Goal: Task Accomplishment & Management: Complete application form

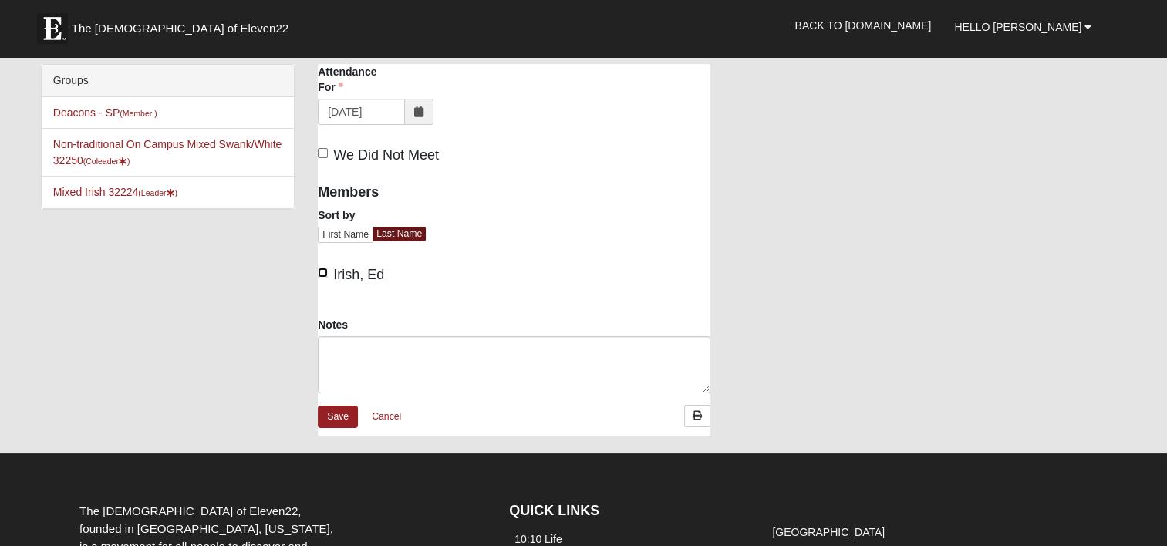
click at [320, 272] on input "Irish, Ed" at bounding box center [323, 273] width 10 height 10
checkbox input "true"
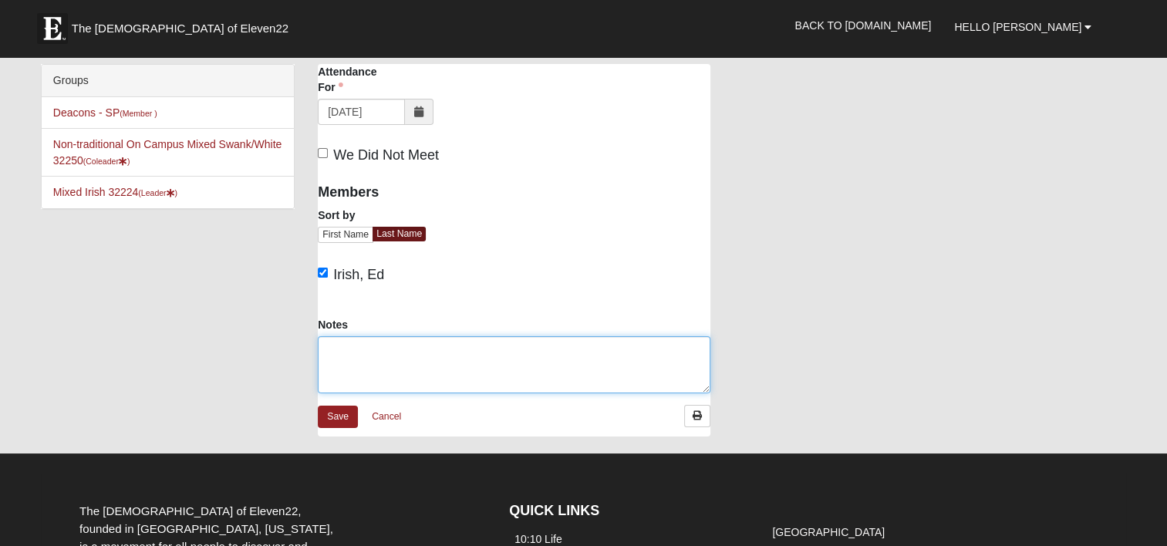
click at [355, 357] on textarea "Notes" at bounding box center [514, 364] width 393 height 57
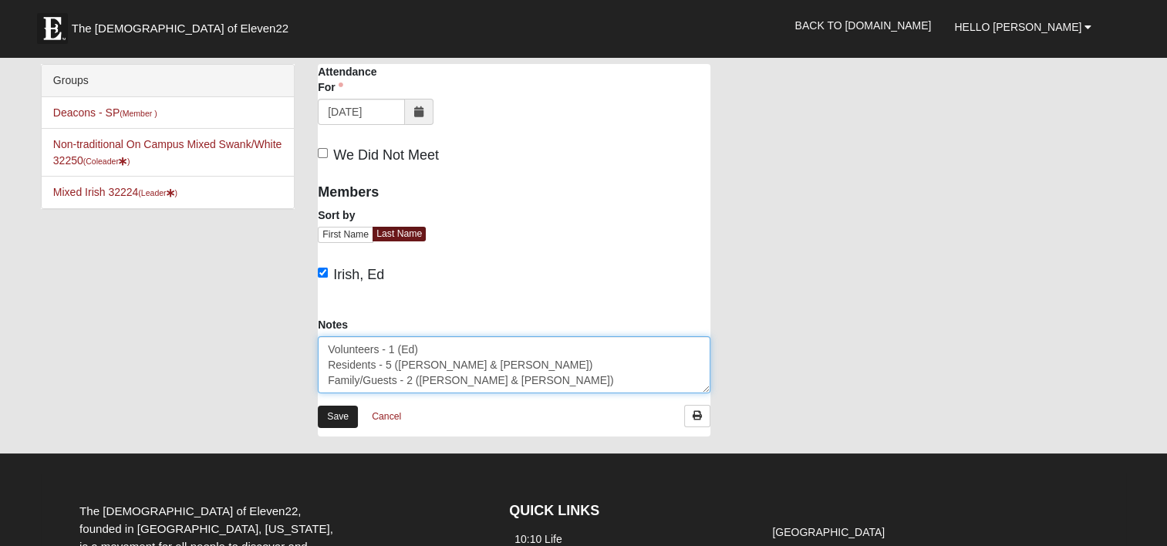
type textarea "Volunteers - 1 (Ed) Residents - 5 ([PERSON_NAME] & [PERSON_NAME]) Family/Guests…"
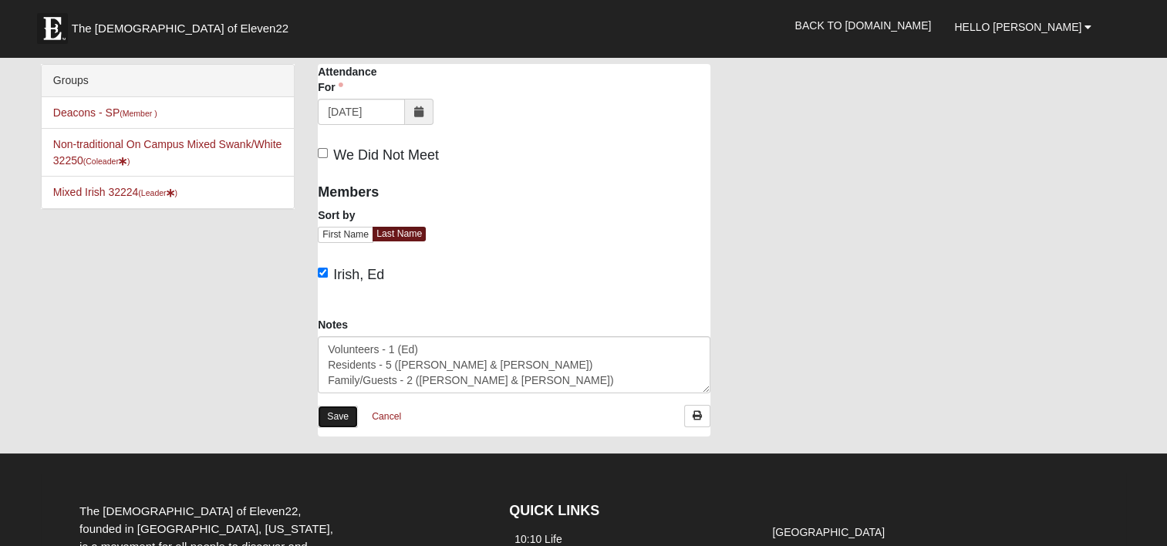
click at [337, 411] on link "Save" at bounding box center [338, 417] width 40 height 22
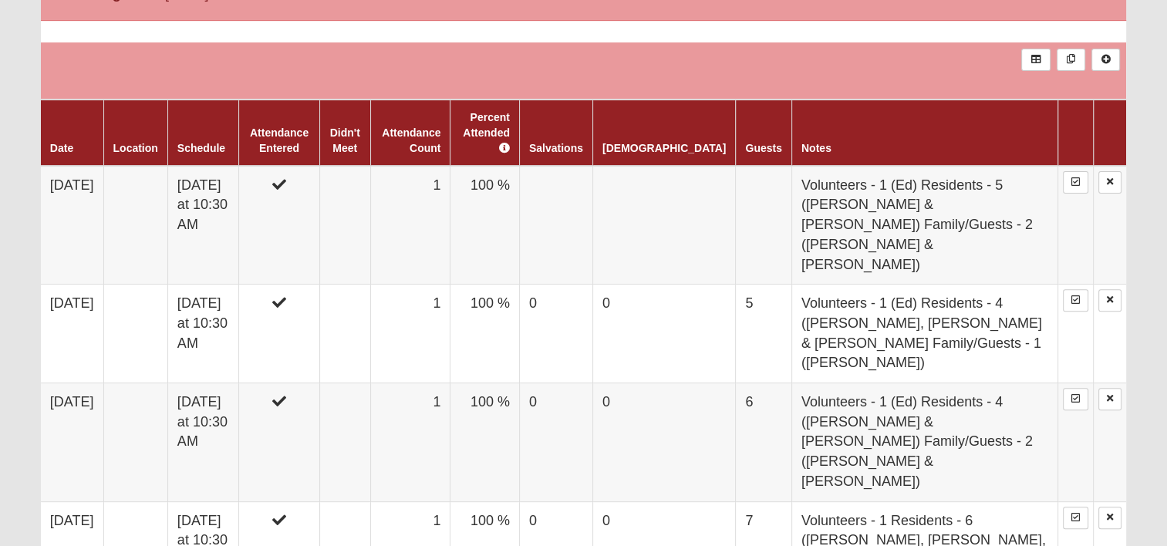
scroll to position [540, 0]
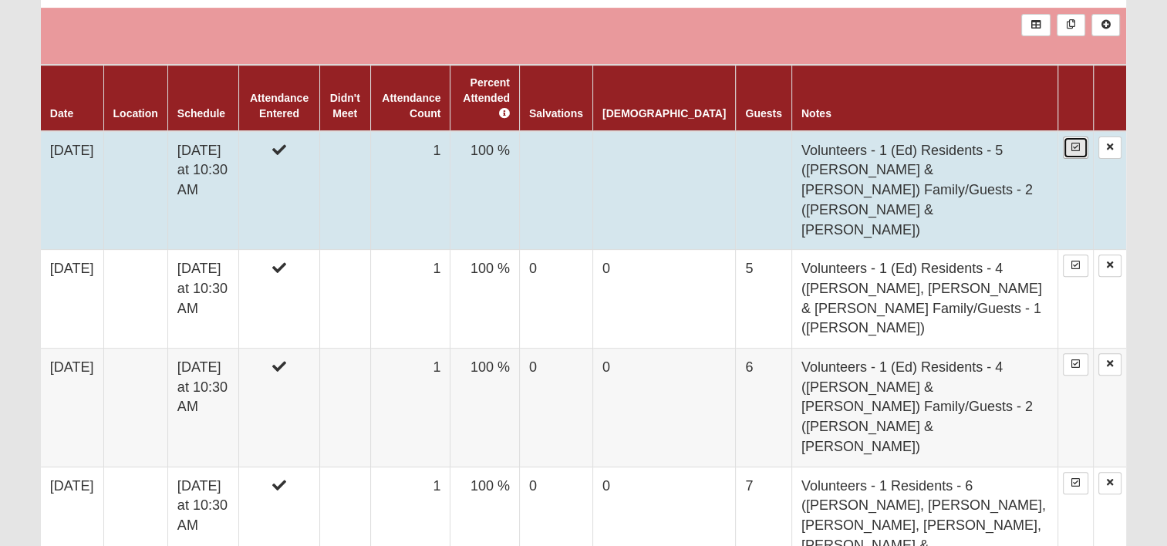
click at [1077, 137] on link at bounding box center [1075, 148] width 25 height 22
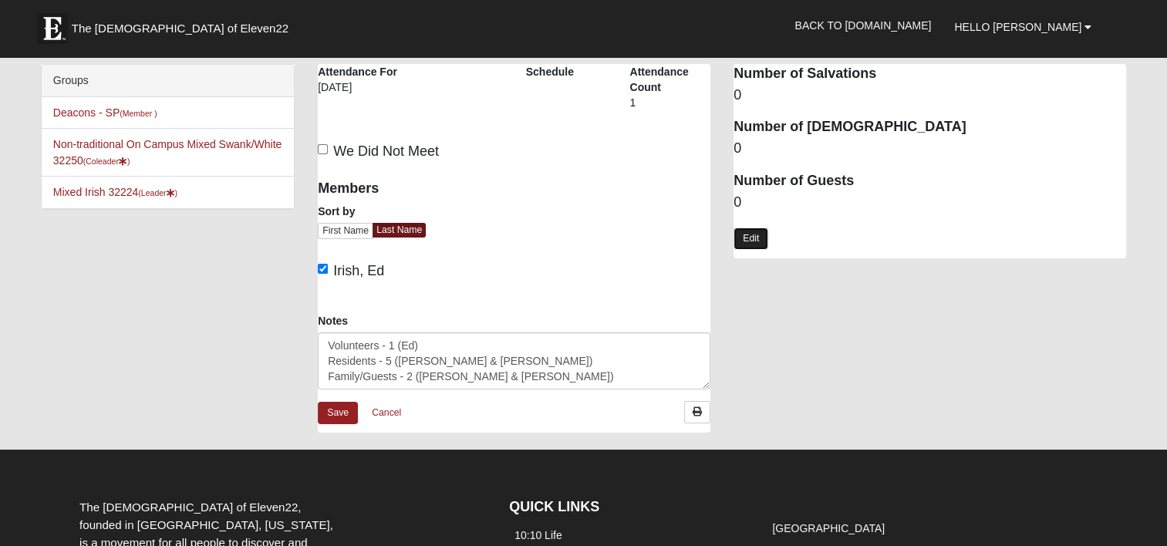
click at [750, 239] on link "Edit" at bounding box center [751, 239] width 35 height 22
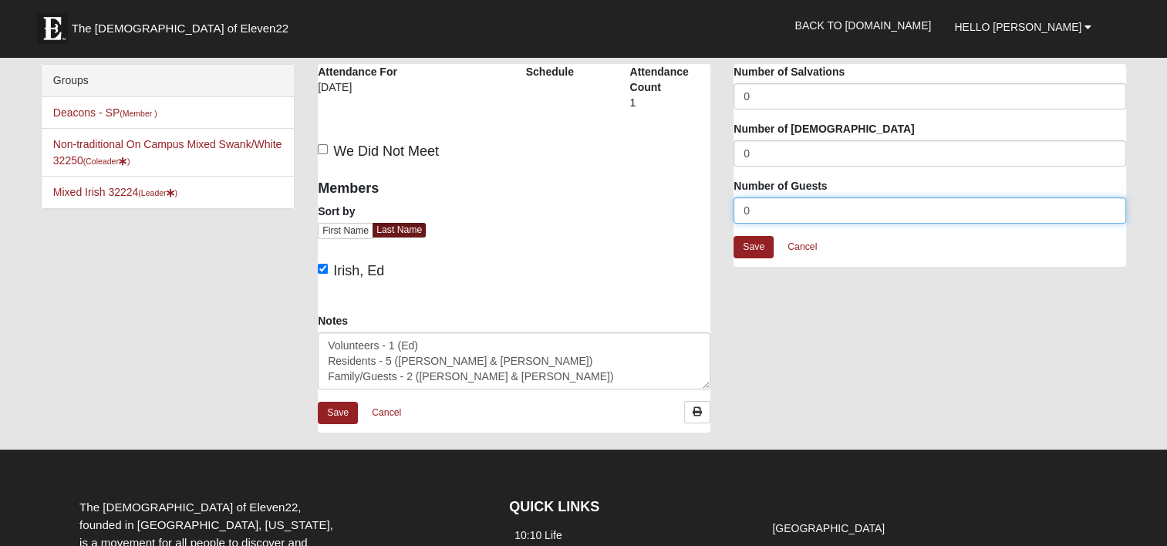
drag, startPoint x: 761, startPoint y: 203, endPoint x: 714, endPoint y: 211, distance: 47.8
click at [725, 213] on div "Attendance Occurrence Attributes Number of Salvations 0 Number of Baptisms 0 Nu…" at bounding box center [930, 173] width 416 height 218
type input "7"
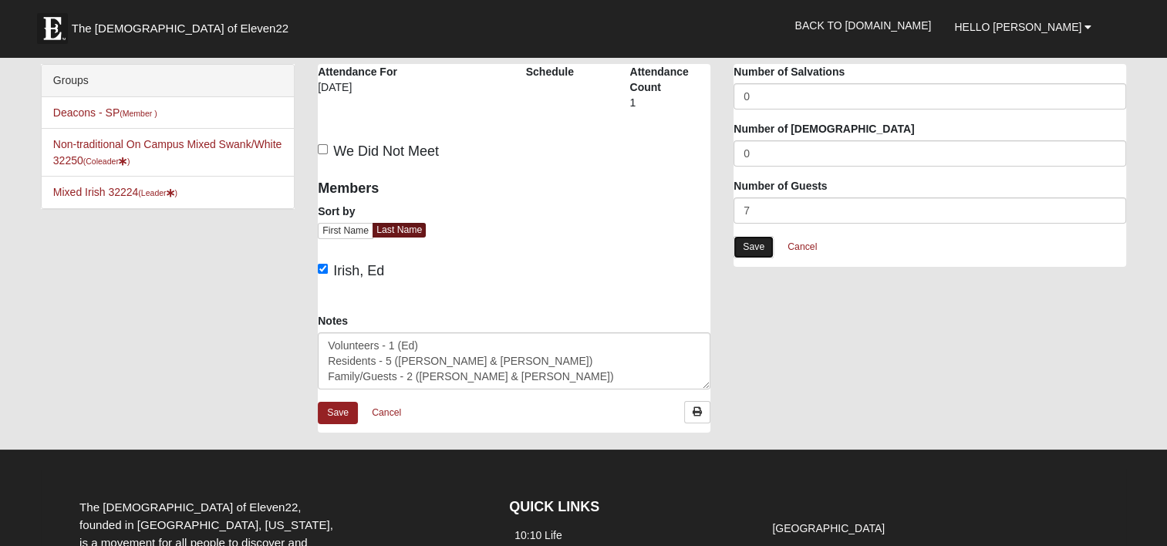
click at [757, 248] on link "Save" at bounding box center [754, 247] width 40 height 22
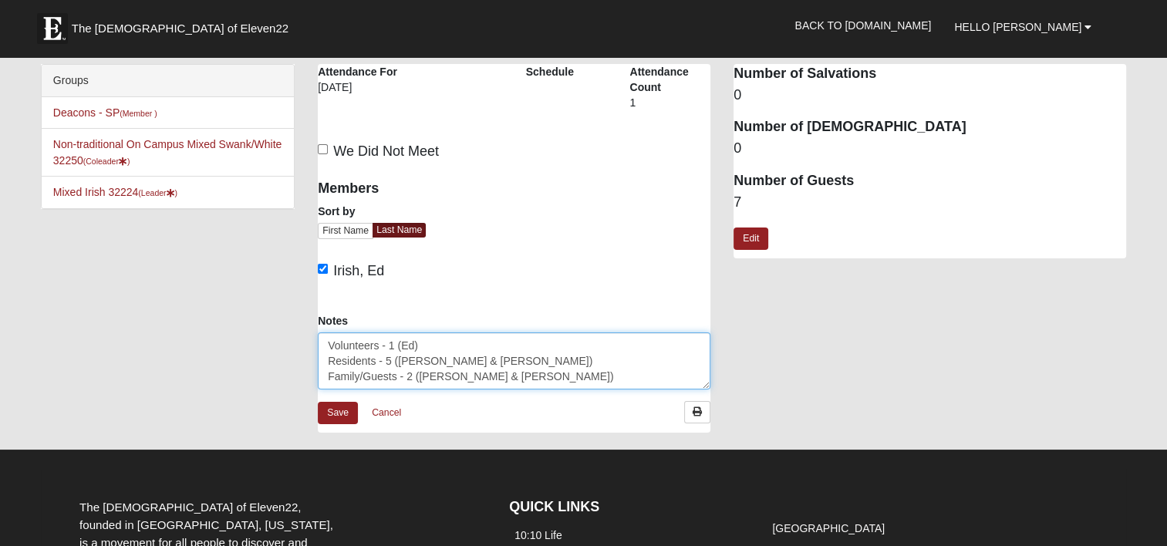
drag, startPoint x: 497, startPoint y: 379, endPoint x: 437, endPoint y: 376, distance: 60.3
click at [437, 376] on textarea "Volunteers - 1 (Ed) Residents - 5 ([PERSON_NAME] & [PERSON_NAME]) Family/Guests…" at bounding box center [514, 360] width 393 height 57
click at [543, 373] on textarea "Volunteers - 1 (Ed) Residents - 5 ([PERSON_NAME] & [PERSON_NAME]) Family/Guests…" at bounding box center [514, 360] width 393 height 57
drag, startPoint x: 488, startPoint y: 376, endPoint x: 324, endPoint y: 333, distance: 169.9
click at [324, 333] on textarea "Volunteers - 1 (Ed) Residents - 5 ([PERSON_NAME] & [PERSON_NAME]) Family/Guests…" at bounding box center [514, 360] width 393 height 57
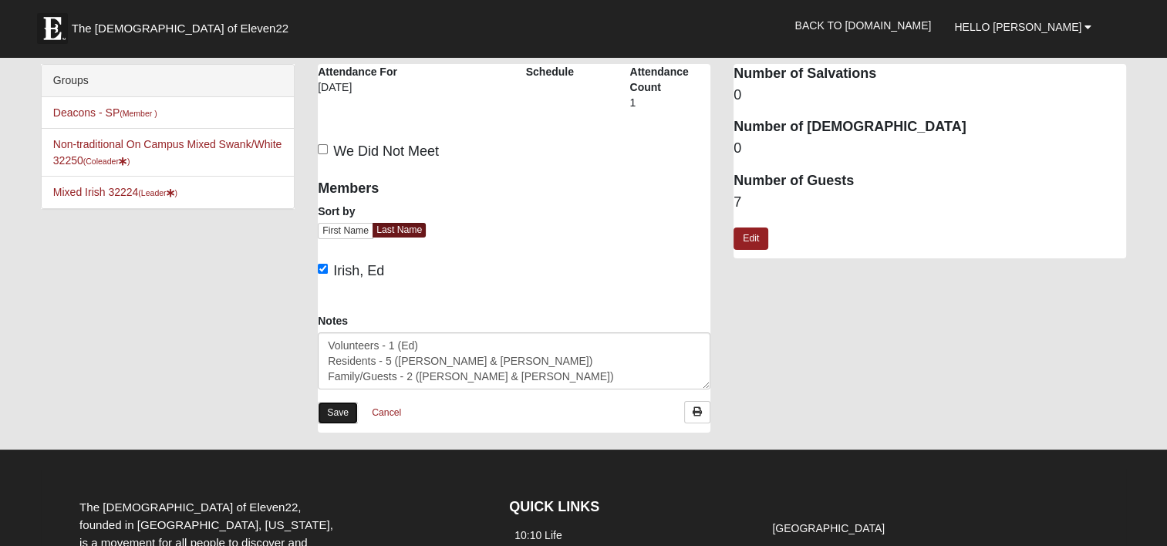
click at [343, 410] on link "Save" at bounding box center [338, 413] width 40 height 22
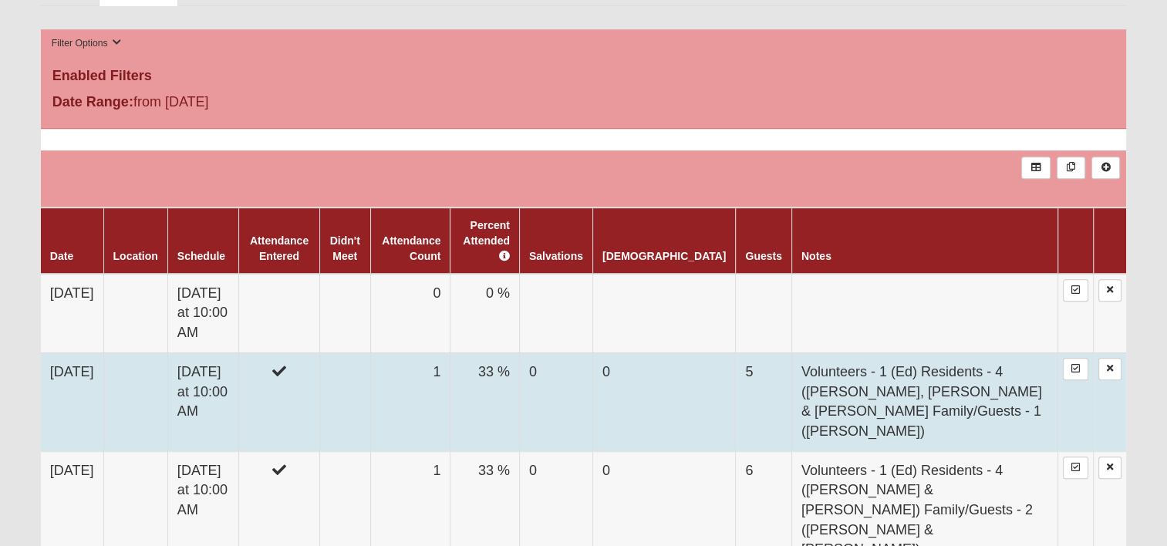
scroll to position [771, 0]
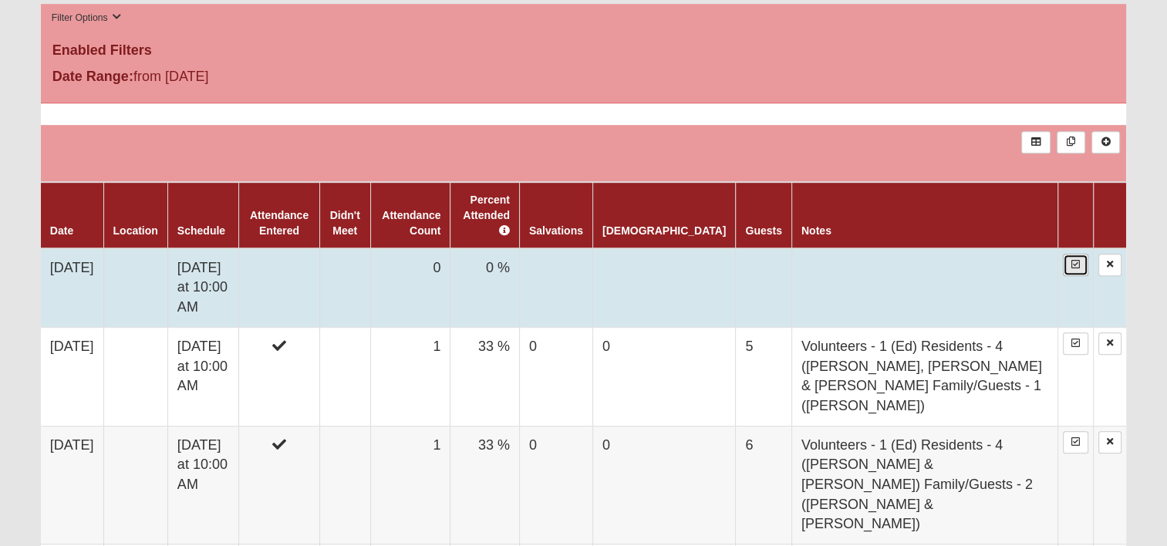
click at [1071, 254] on link at bounding box center [1075, 265] width 25 height 22
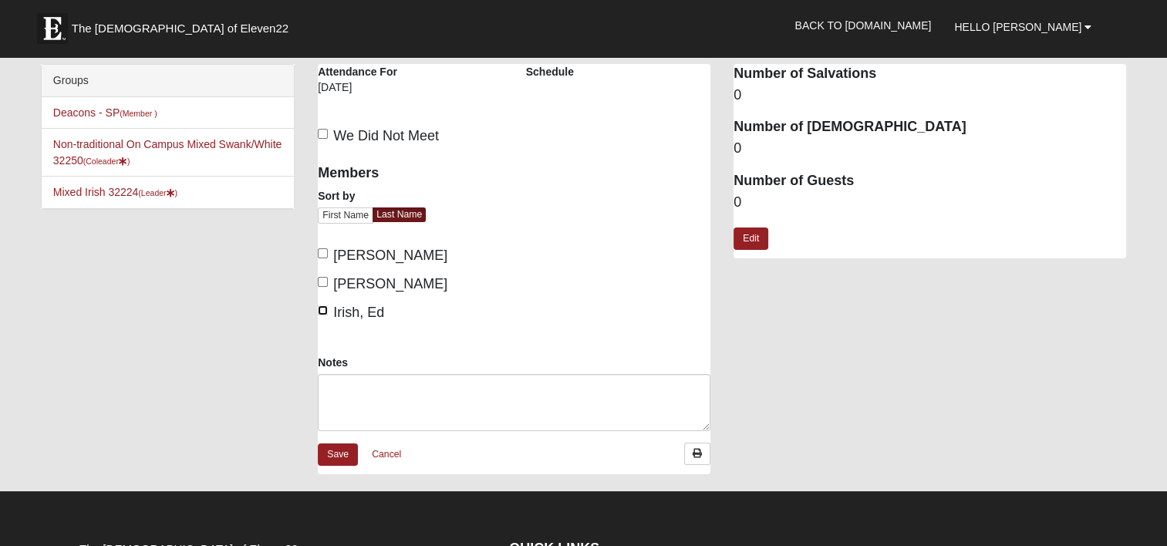
click at [324, 308] on input "Irish, Ed" at bounding box center [323, 310] width 10 height 10
checkbox input "true"
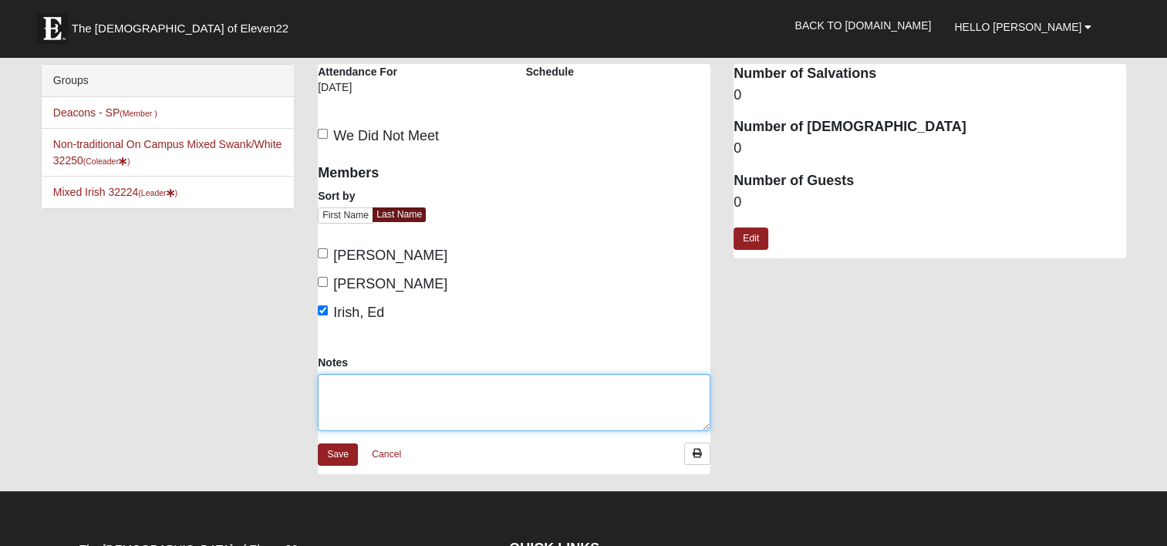
click at [344, 386] on textarea "Notes" at bounding box center [514, 402] width 393 height 57
paste textarea "Volunteers - 1 (Ed) Residents - 5 ([PERSON_NAME] & [PERSON_NAME]) Family/Guests…"
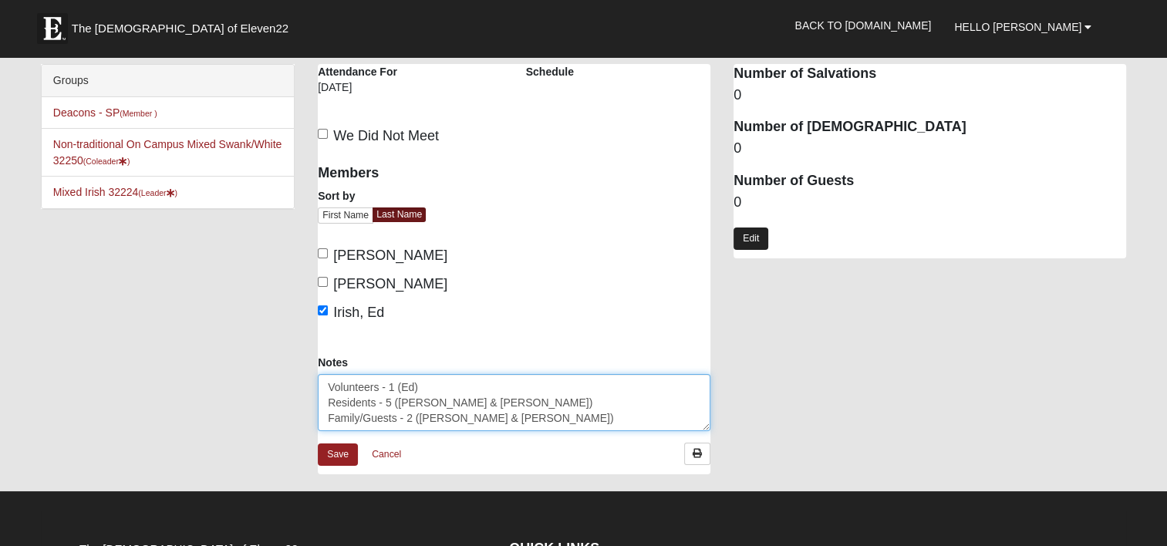
type textarea "Volunteers - 1 (Ed) Residents - 5 ([PERSON_NAME] & [PERSON_NAME]) Family/Guests…"
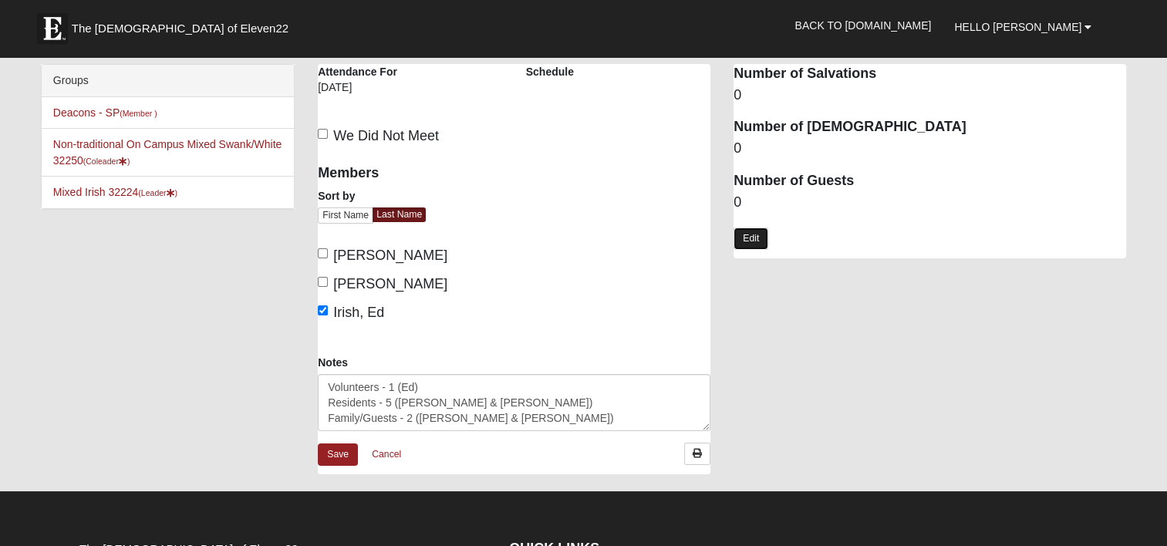
click at [757, 235] on link "Edit" at bounding box center [751, 239] width 35 height 22
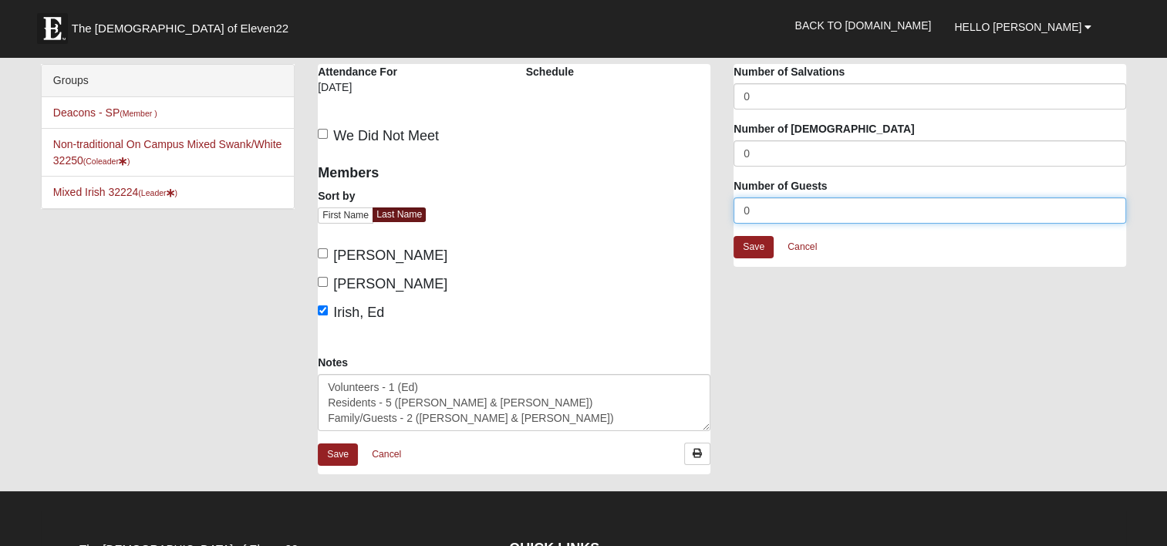
drag, startPoint x: 753, startPoint y: 209, endPoint x: 711, endPoint y: 203, distance: 42.1
click at [713, 203] on div "Mixed Irish 32224 Attendance Attendance For 9/29/2025 Schedule We Did Not Meet" at bounding box center [721, 277] width 831 height 426
type input "7"
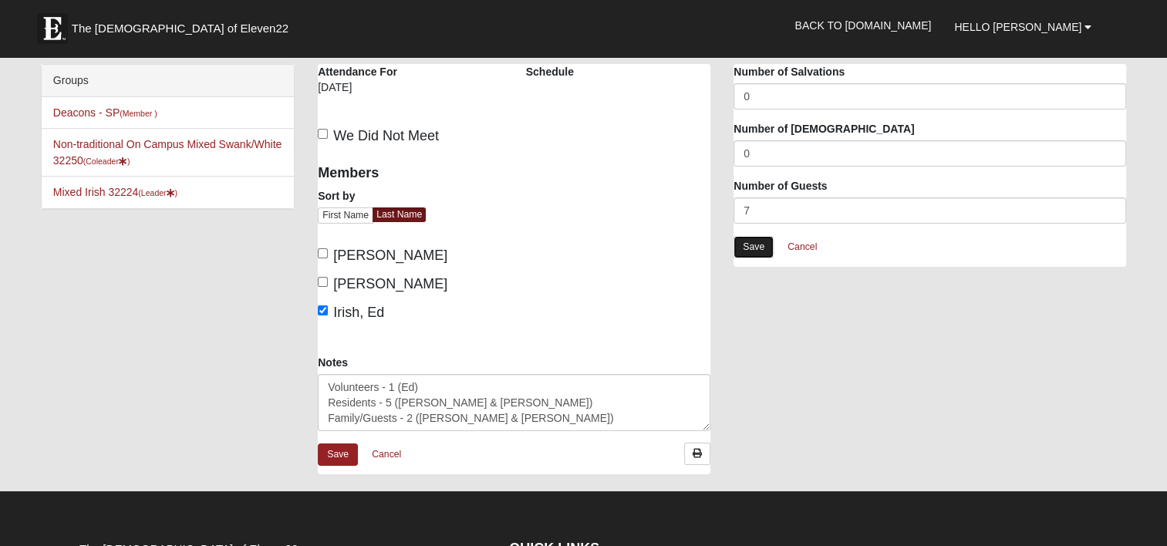
click at [749, 247] on link "Save" at bounding box center [754, 247] width 40 height 22
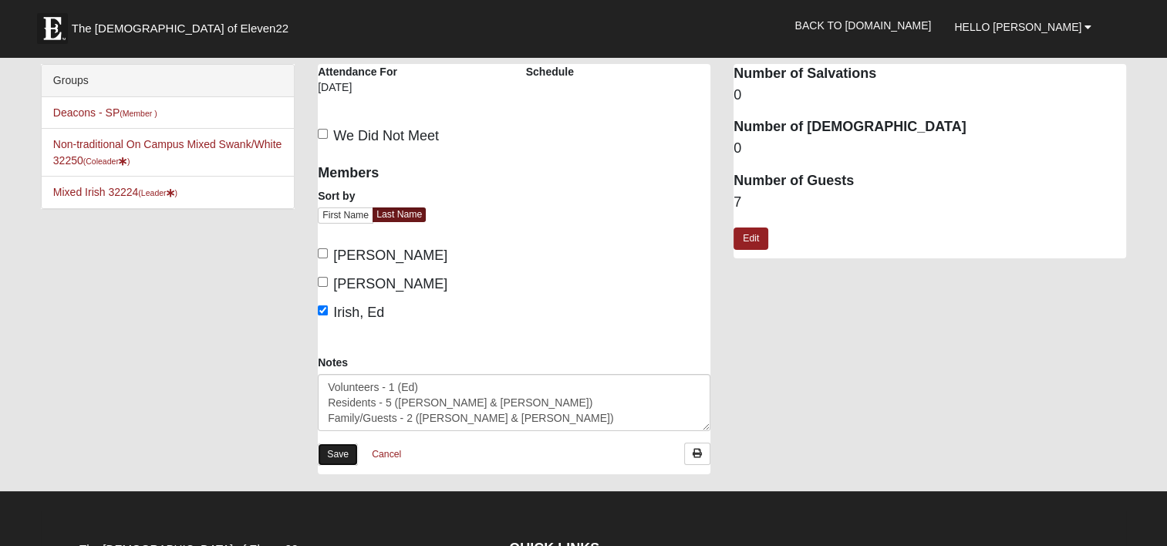
click at [336, 459] on link "Save" at bounding box center [338, 455] width 40 height 22
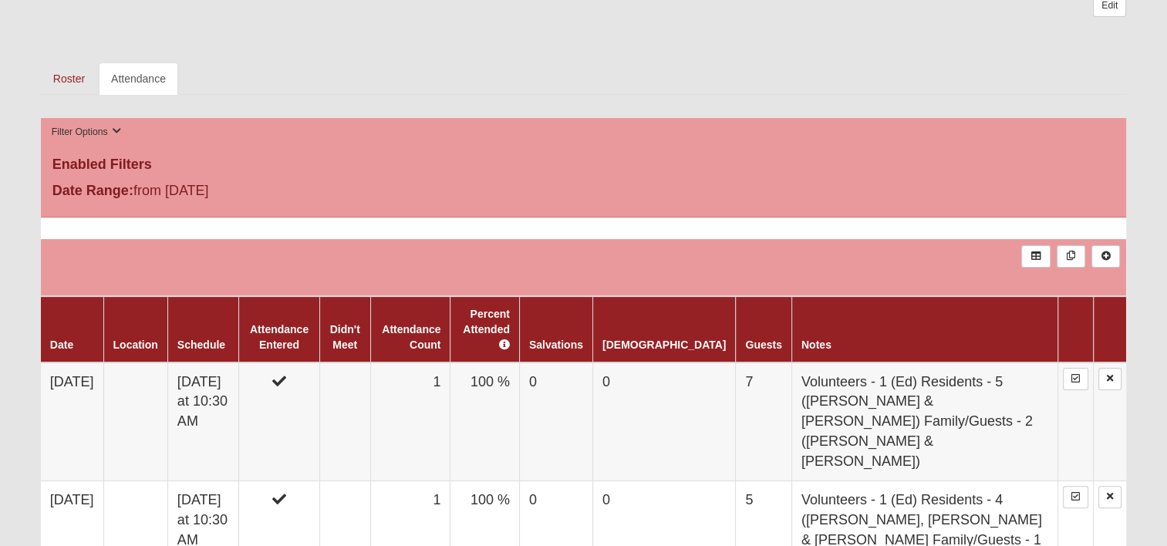
scroll to position [463, 0]
